Goal: Task Accomplishment & Management: Complete application form

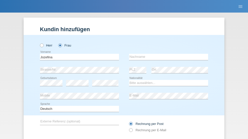
type input "Jozefina"
click at [167, 54] on input "text" at bounding box center [168, 57] width 79 height 6
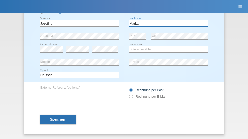
type input "Markaj"
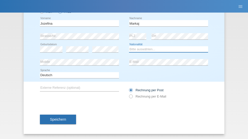
select select "XK"
select select "C"
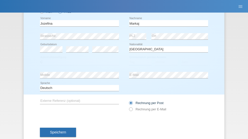
select select "05"
select select "07"
select select "2000"
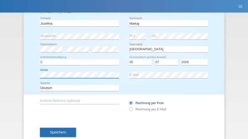
scroll to position [46, 0]
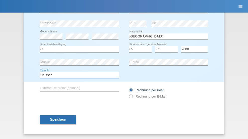
select select "en"
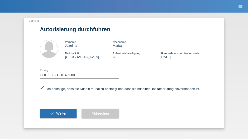
select select "1"
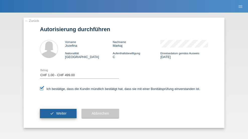
click at [58, 113] on span "Weiter" at bounding box center [61, 113] width 10 height 4
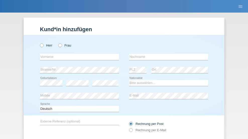
radio input "true"
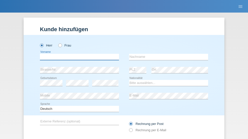
click at [78, 54] on input "text" at bounding box center [79, 57] width 79 height 6
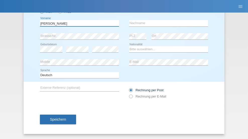
type input "Alexandre"
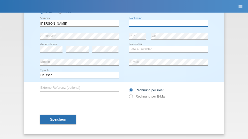
click at [167, 23] on input "text" at bounding box center [168, 23] width 79 height 6
type input "Blaser"
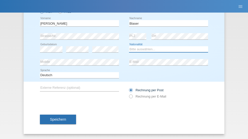
select select "CH"
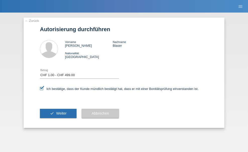
select select "1"
click at [58, 113] on span "Weiter" at bounding box center [61, 113] width 10 height 4
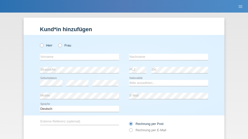
radio input "true"
click at [78, 54] on input "text" at bounding box center [79, 57] width 79 height 6
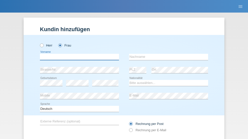
scroll to position [34, 0]
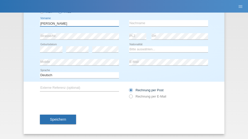
type input "Amanda"
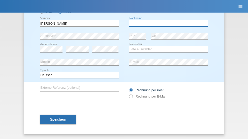
click at [167, 23] on input "text" at bounding box center [168, 23] width 79 height 6
type input "Costa sousa"
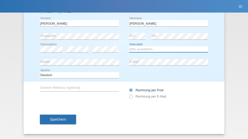
select select "BR"
select select "C"
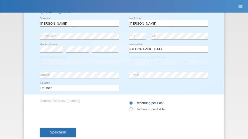
select select "27"
select select "07"
select select "2021"
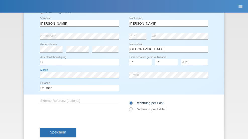
scroll to position [46, 0]
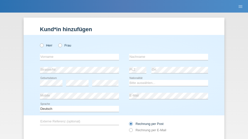
radio input "true"
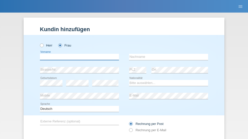
click at [78, 54] on input "text" at bounding box center [79, 57] width 79 height 6
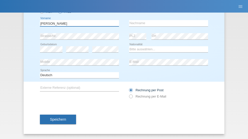
type input "[PERSON_NAME]"
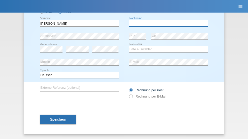
click at [167, 23] on input "text" at bounding box center [168, 23] width 79 height 6
type input "[PERSON_NAME]"
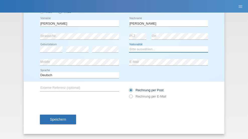
select select "CH"
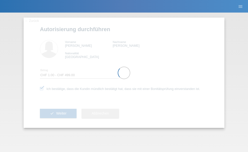
select select "1"
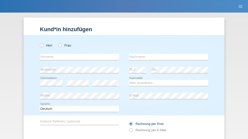
radio input "true"
click at [78, 54] on input "text" at bounding box center [79, 57] width 79 height 6
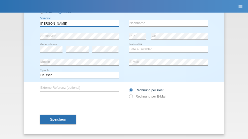
type input "laura"
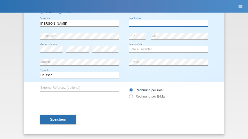
click at [167, 23] on input "text" at bounding box center [168, 23] width 79 height 6
type input "Zeaiter"
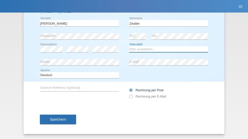
select select "IT"
select select "C"
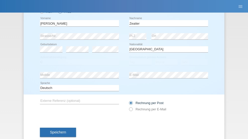
select select "17"
select select "09"
select select "2021"
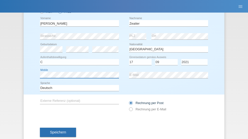
scroll to position [46, 0]
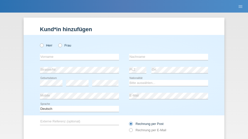
radio input "true"
click at [78, 54] on input "text" at bounding box center [79, 57] width 79 height 6
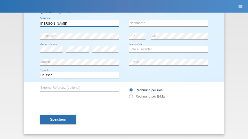
type input "[PERSON_NAME]"
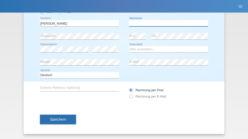
click at [167, 23] on input "text" at bounding box center [168, 23] width 79 height 6
type input "[PERSON_NAME]"
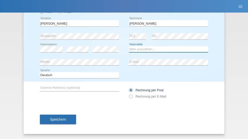
select select "IT"
select select "C"
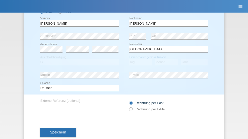
select select "22"
select select "02"
select select "2019"
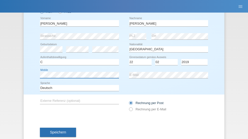
scroll to position [46, 0]
